Goal: Information Seeking & Learning: Learn about a topic

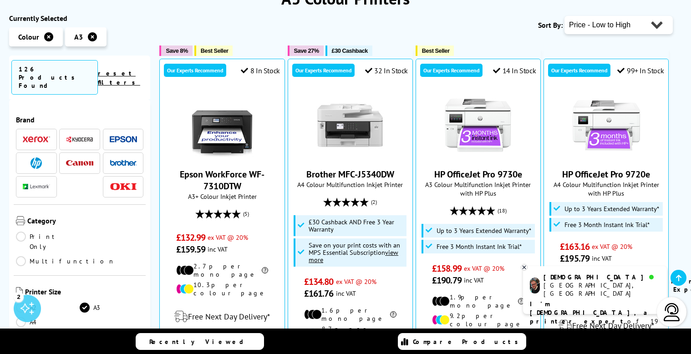
scroll to position [182, 0]
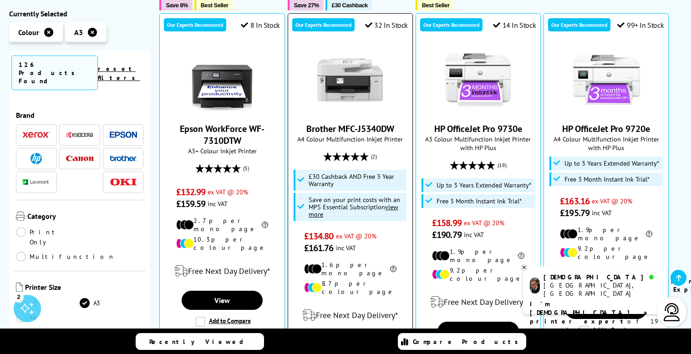
click at [349, 85] on img at bounding box center [350, 80] width 68 height 68
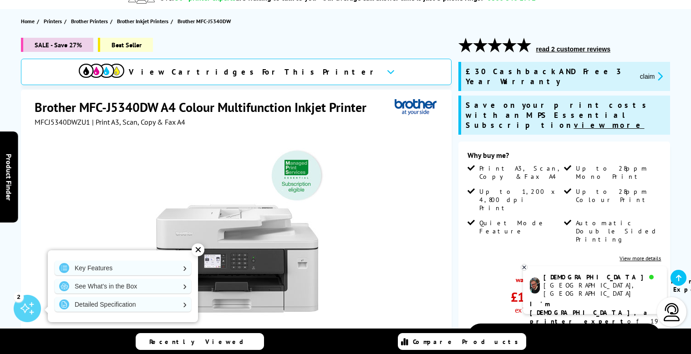
click at [201, 248] on div "✕" at bounding box center [198, 249] width 13 height 13
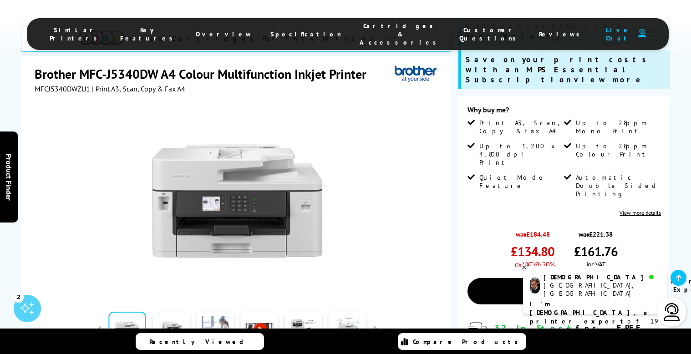
scroll to position [273, 0]
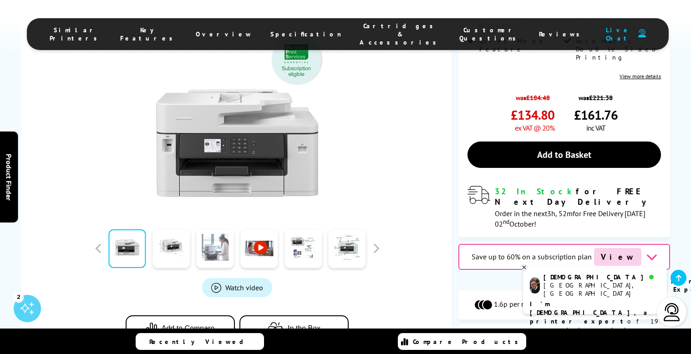
click at [215, 229] on link at bounding box center [215, 248] width 37 height 39
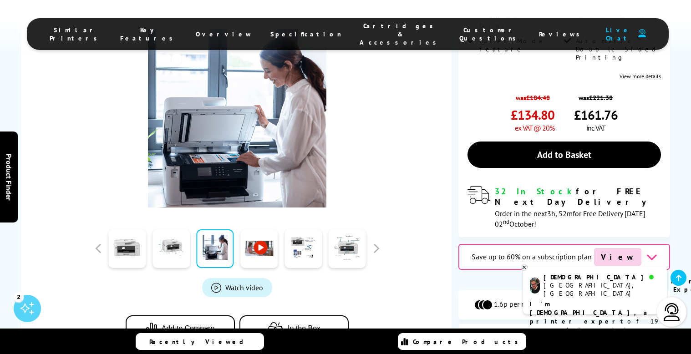
click at [253, 229] on link at bounding box center [258, 248] width 37 height 39
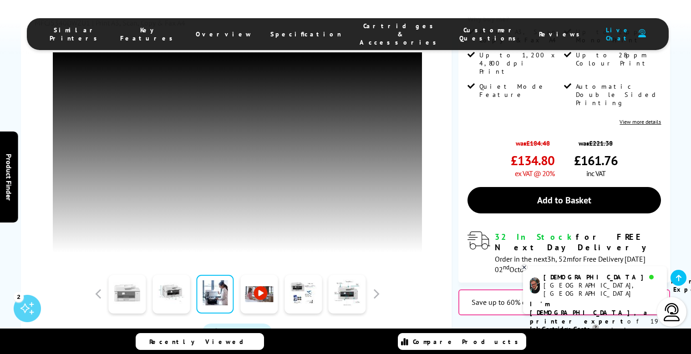
scroll to position [137, 0]
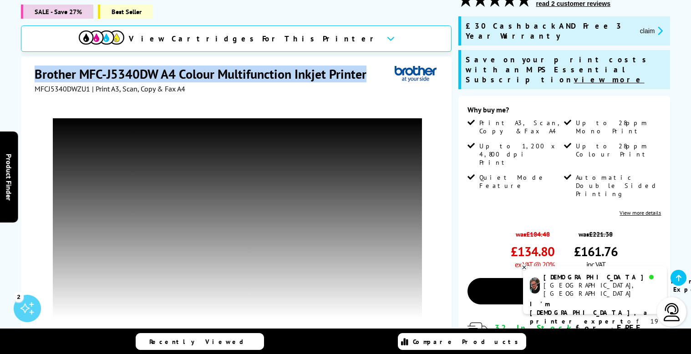
drag, startPoint x: 31, startPoint y: 65, endPoint x: 380, endPoint y: 61, distance: 349.5
click at [380, 61] on div "Brother MFC-J5340DW A4 Colour Multifunction Inkjet Printer MFCJ5340DWZU1 | Prin…" at bounding box center [236, 266] width 430 height 421
copy h1 "Brother MFC-J5340DW A4 Colour Multifunction Inkjet Printer"
